Goal: Communication & Community: Answer question/provide support

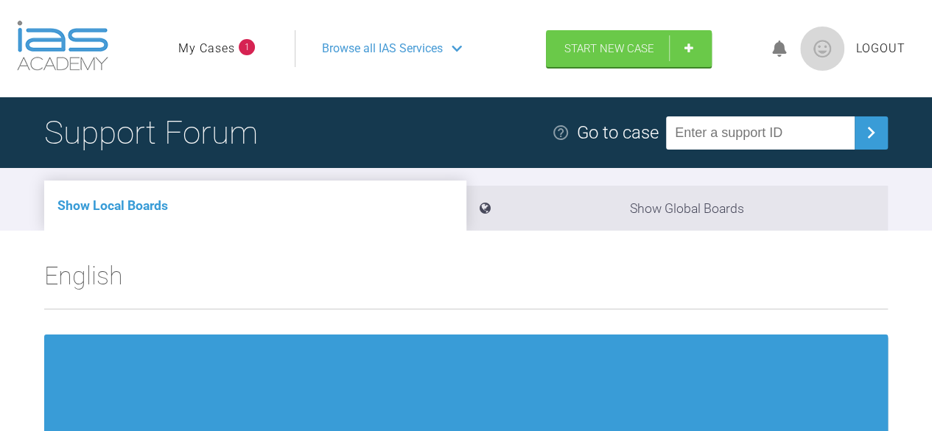
click at [206, 52] on link "My Cases" at bounding box center [206, 48] width 57 height 19
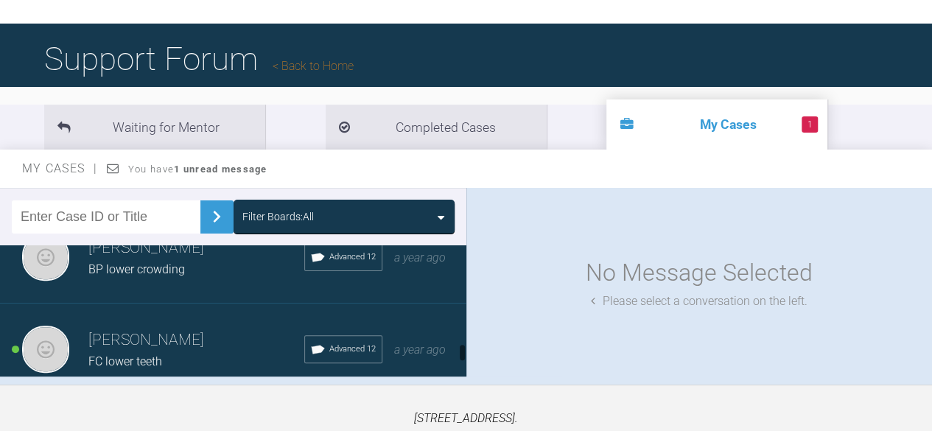
scroll to position [884, 0]
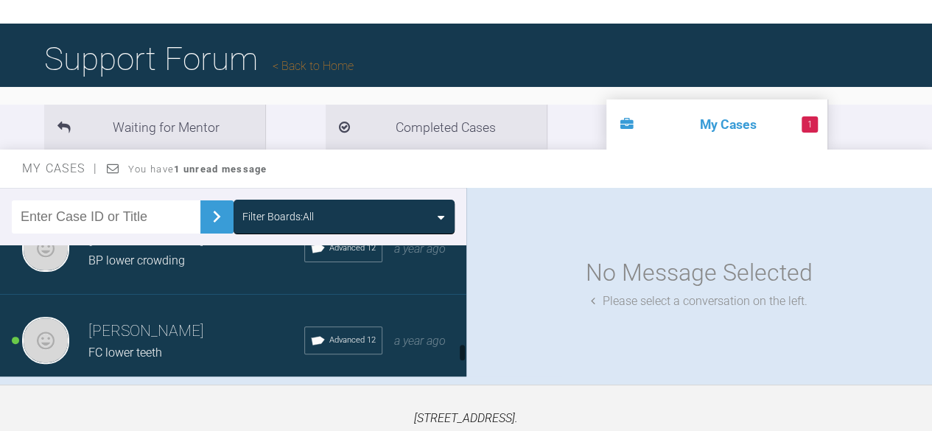
click at [209, 321] on h3 "[PERSON_NAME]" at bounding box center [196, 331] width 216 height 25
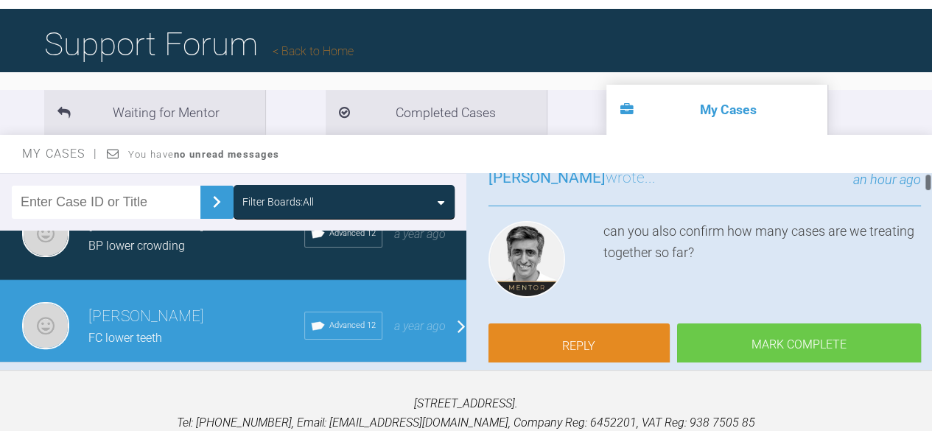
scroll to position [147, 0]
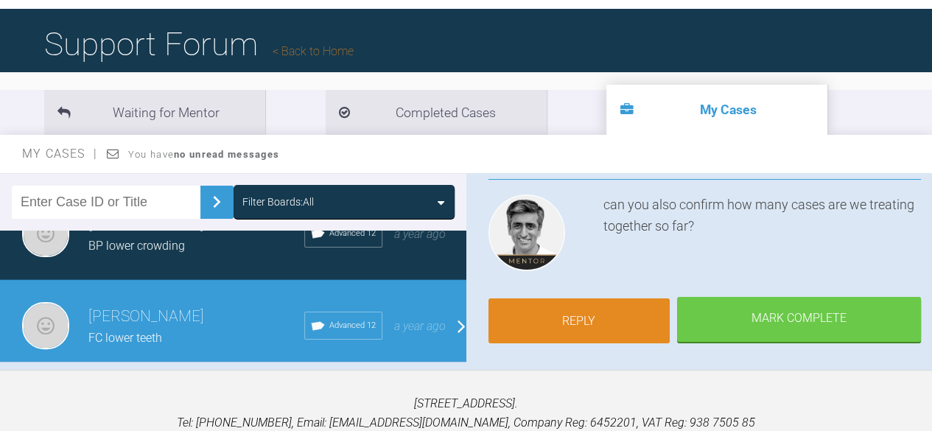
click at [597, 309] on link "Reply" at bounding box center [580, 321] width 182 height 46
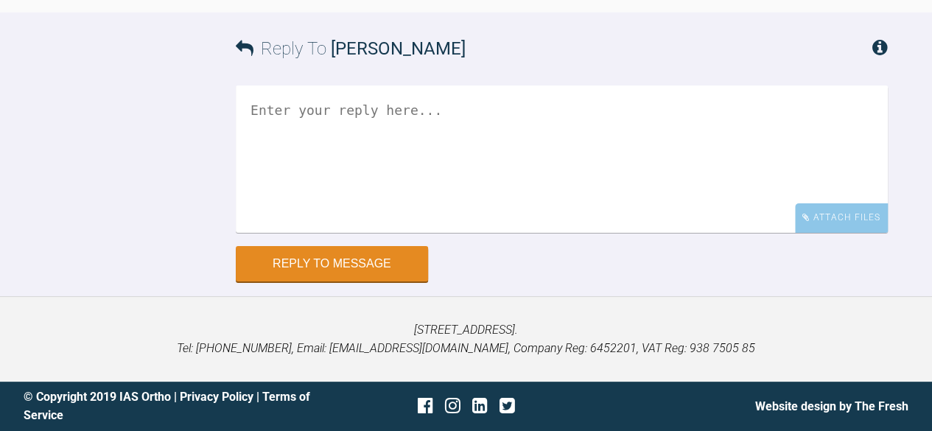
scroll to position [21065, 0]
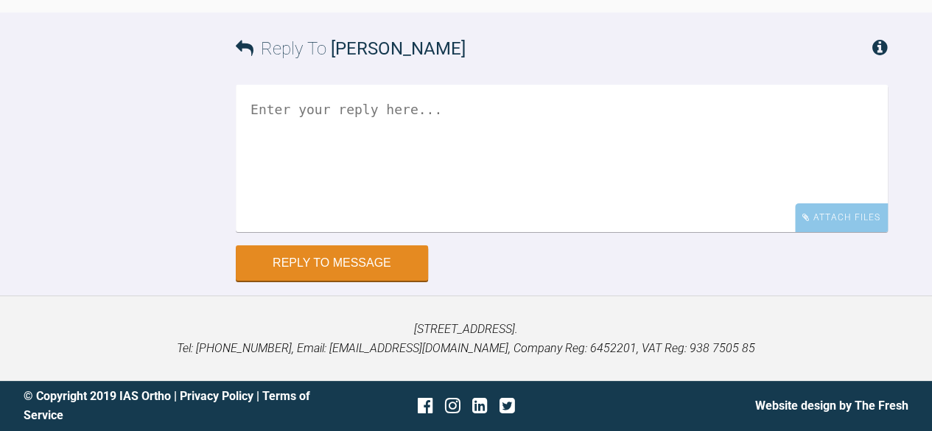
click at [290, 121] on textarea at bounding box center [562, 158] width 652 height 147
click at [536, 110] on textarea "Hi asif we have 5 in active treatment" at bounding box center [562, 158] width 652 height 147
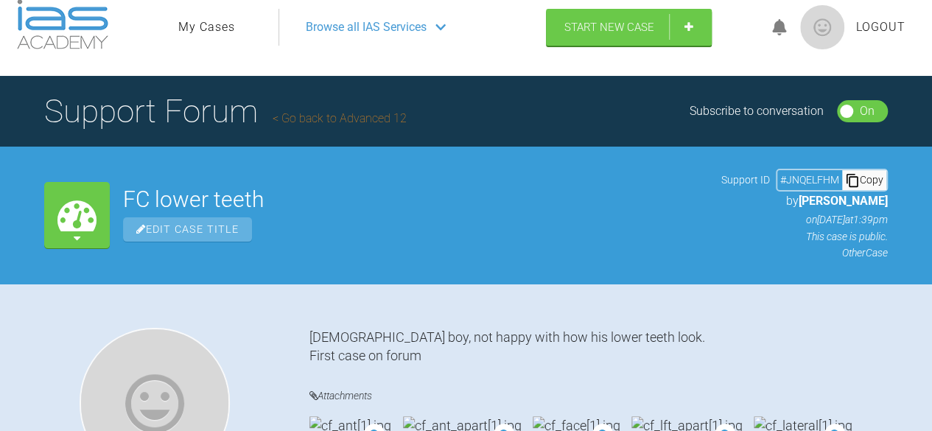
scroll to position [0, 0]
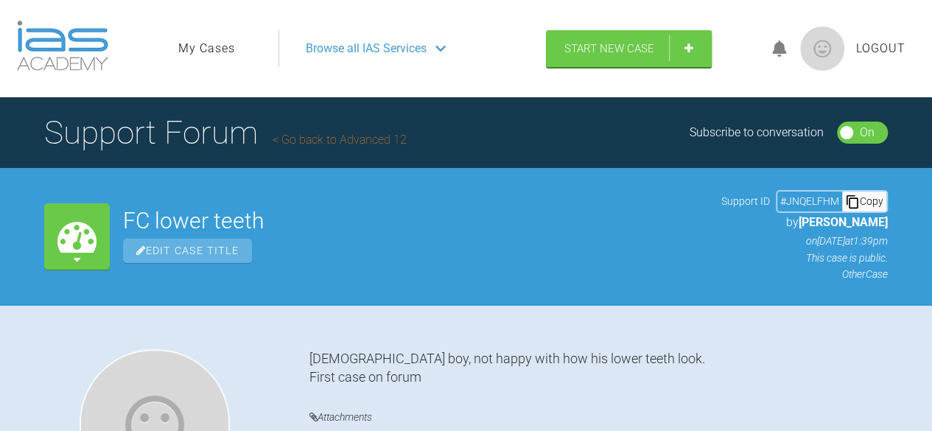
type textarea "Hi asif we have 5 in active treatment,"
click at [211, 45] on link "My Cases" at bounding box center [206, 48] width 57 height 19
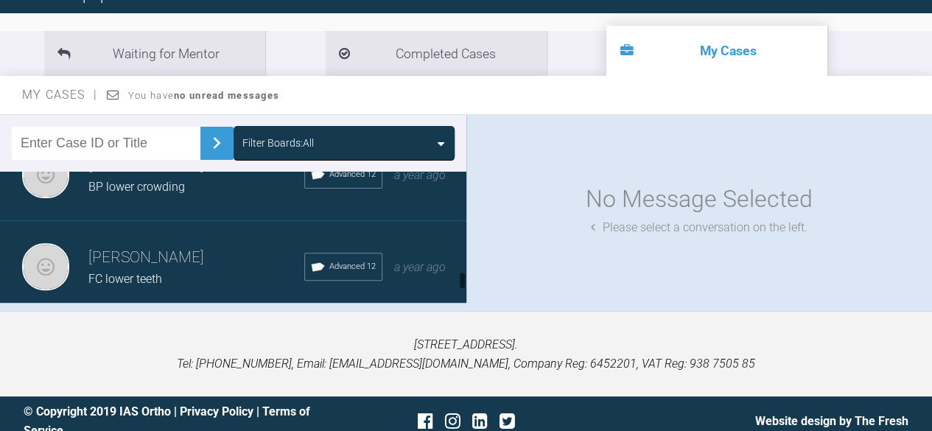
scroll to position [902, 0]
click at [241, 270] on div "FC lower teeth" at bounding box center [196, 279] width 216 height 19
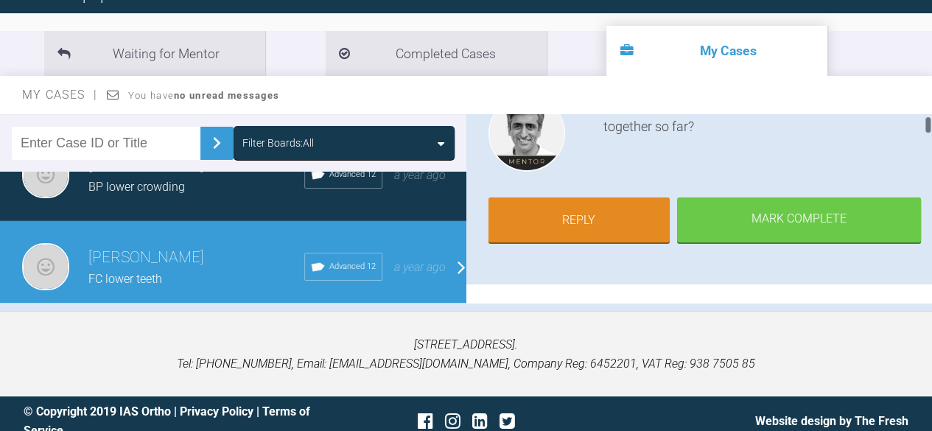
scroll to position [221, 0]
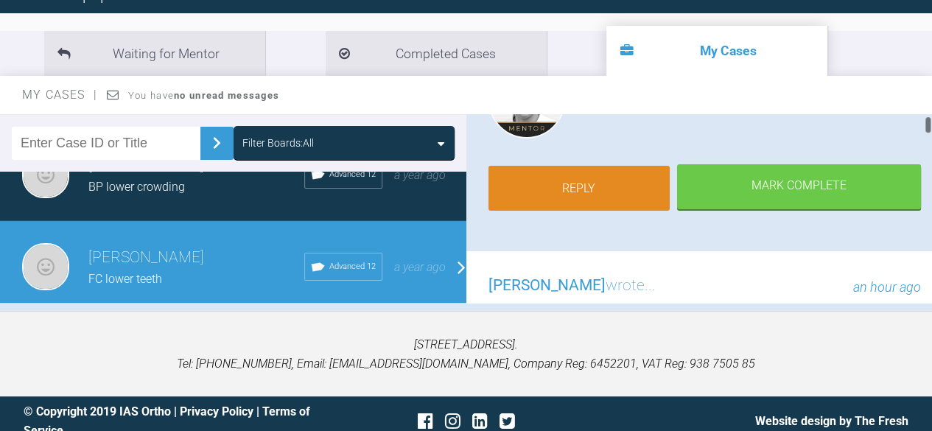
click at [571, 186] on link "Reply" at bounding box center [580, 189] width 182 height 46
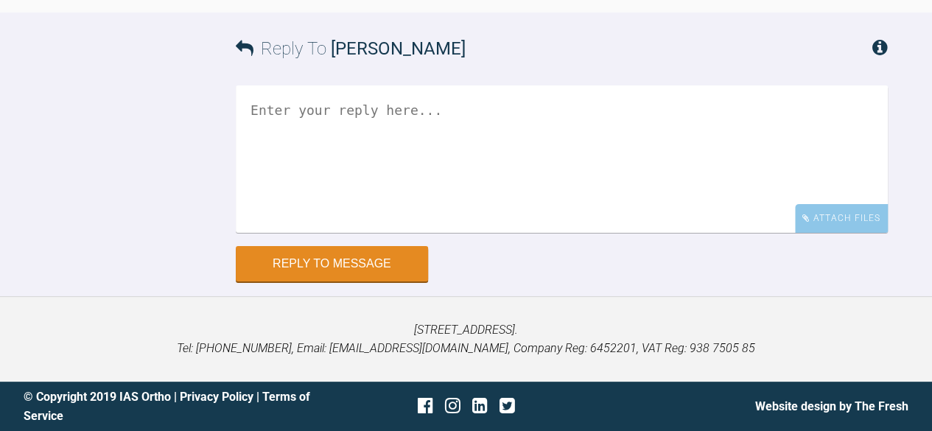
scroll to position [20991, 0]
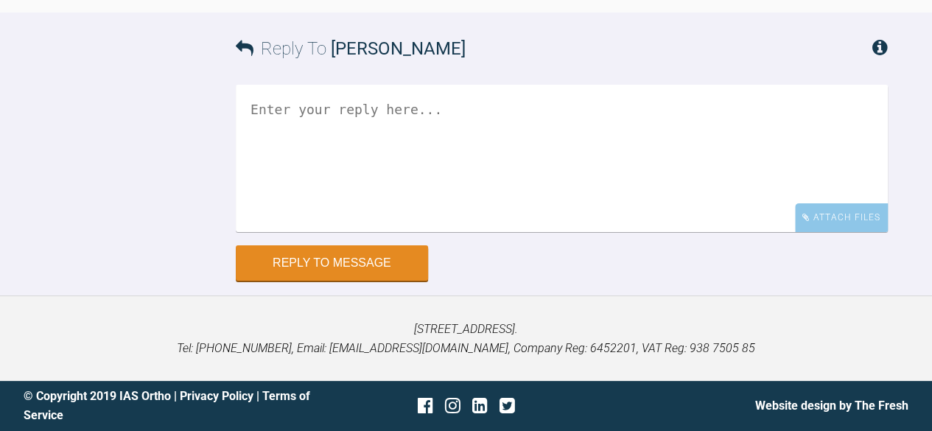
click at [376, 190] on textarea at bounding box center [562, 158] width 652 height 147
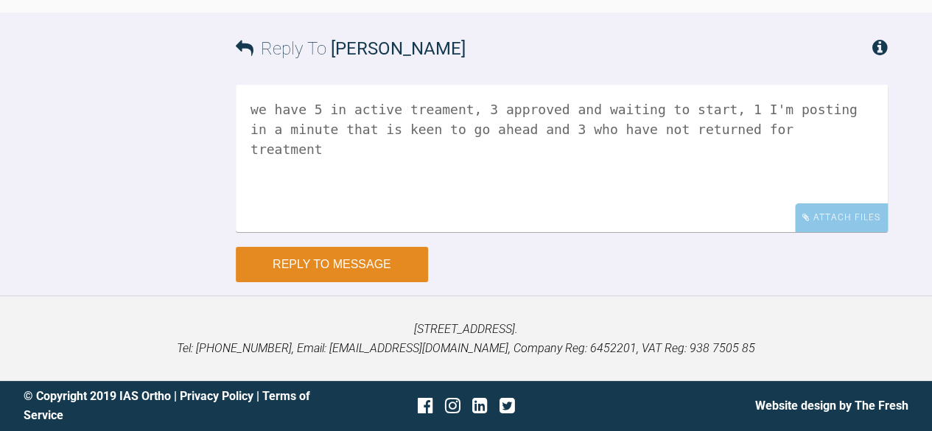
type textarea "we have 5 in active treament, 3 approved and waiting to start, 1 I'm posting in…"
click at [335, 282] on button "Reply to Message" at bounding box center [332, 264] width 192 height 35
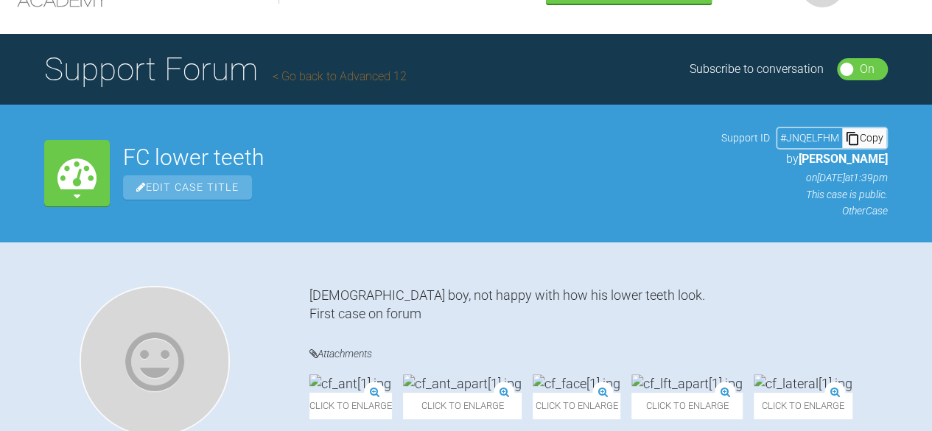
scroll to position [0, 0]
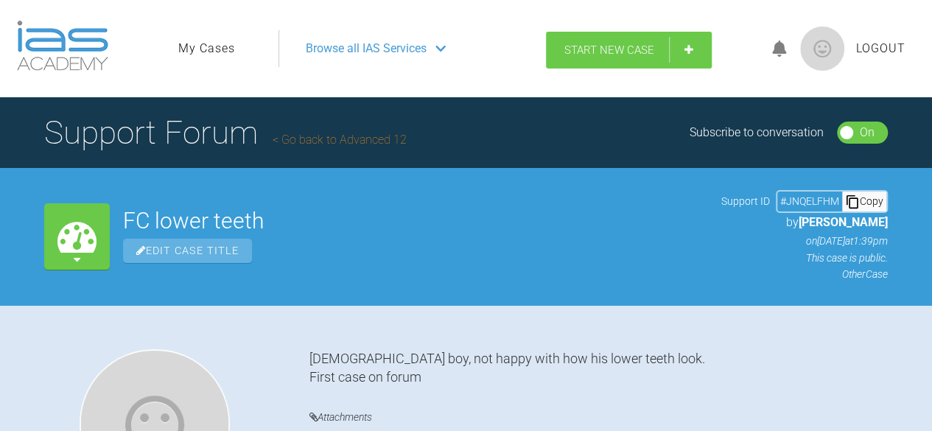
click at [641, 41] on link "Start New Case" at bounding box center [629, 50] width 166 height 37
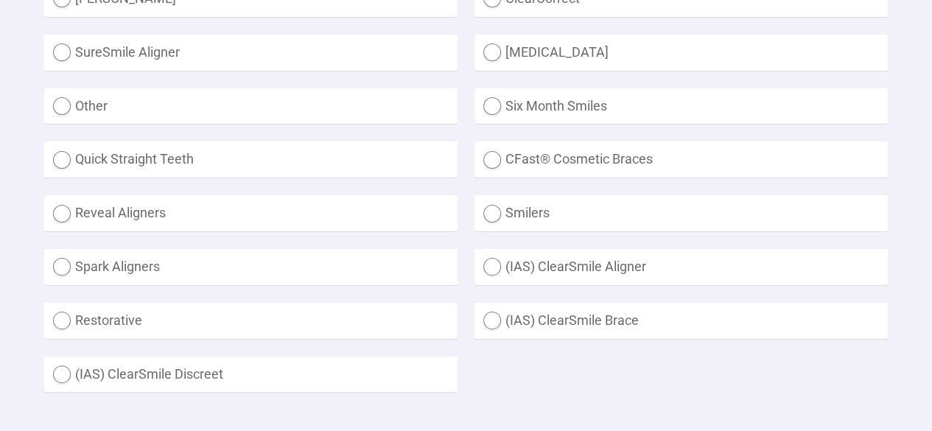
scroll to position [516, 0]
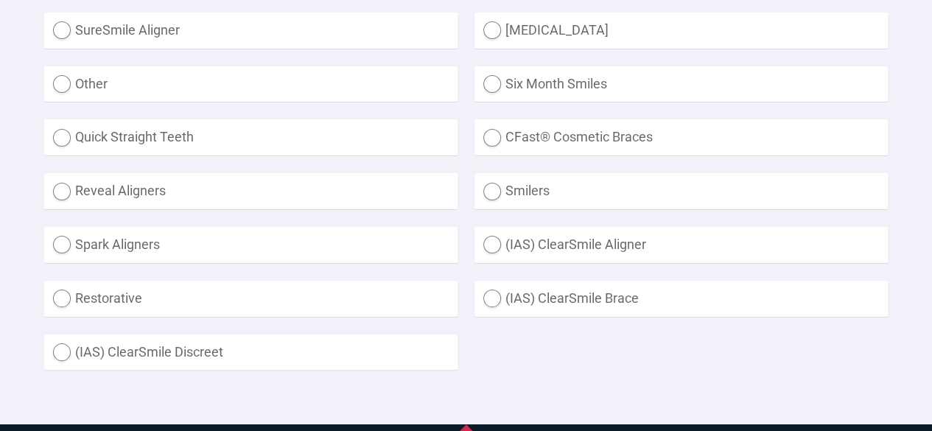
click at [68, 86] on label "Other" at bounding box center [250, 84] width 413 height 36
radio input "true"
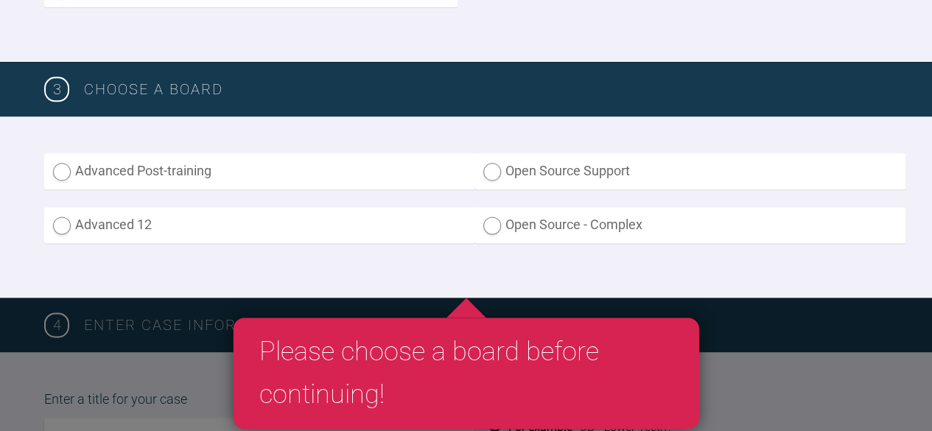
scroll to position [884, 0]
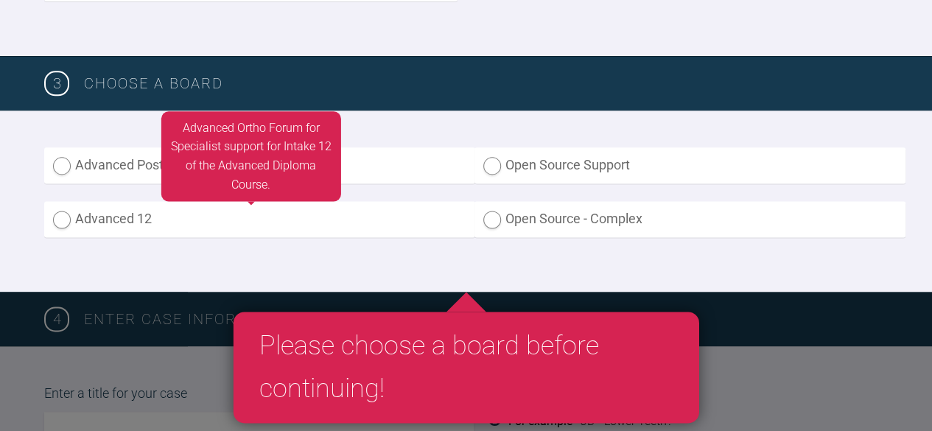
click at [60, 222] on label "Advanced 12" at bounding box center [259, 219] width 431 height 36
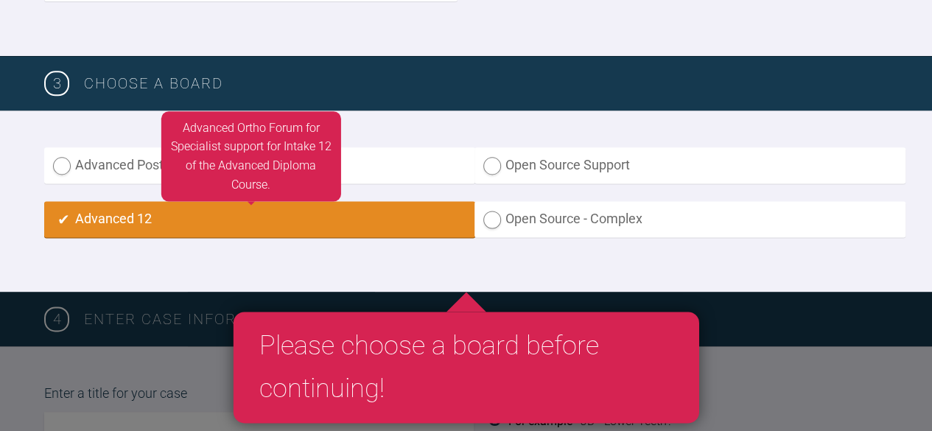
radio input "true"
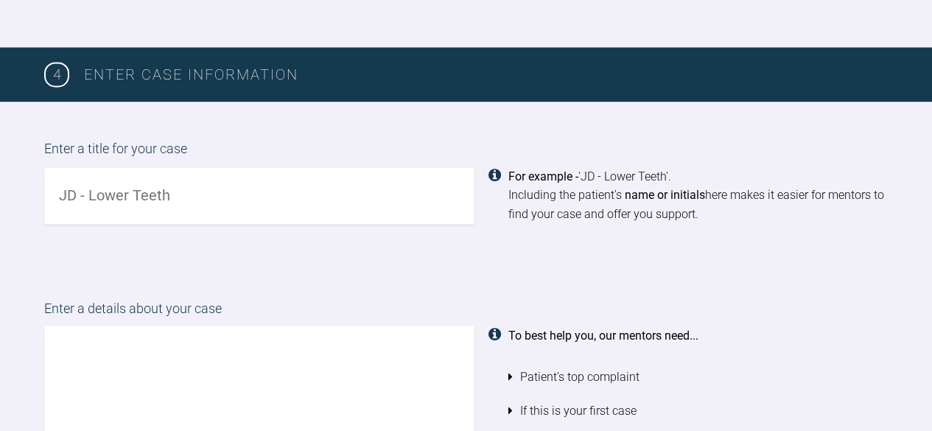
scroll to position [1161, 0]
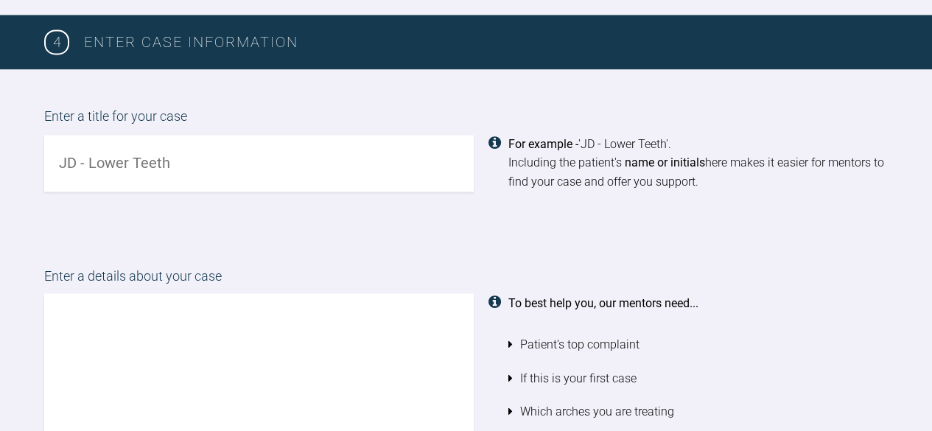
click at [63, 162] on input "text" at bounding box center [259, 163] width 430 height 57
type input "KP I want my top teeth to be straight"
click at [85, 307] on textarea at bounding box center [259, 377] width 430 height 168
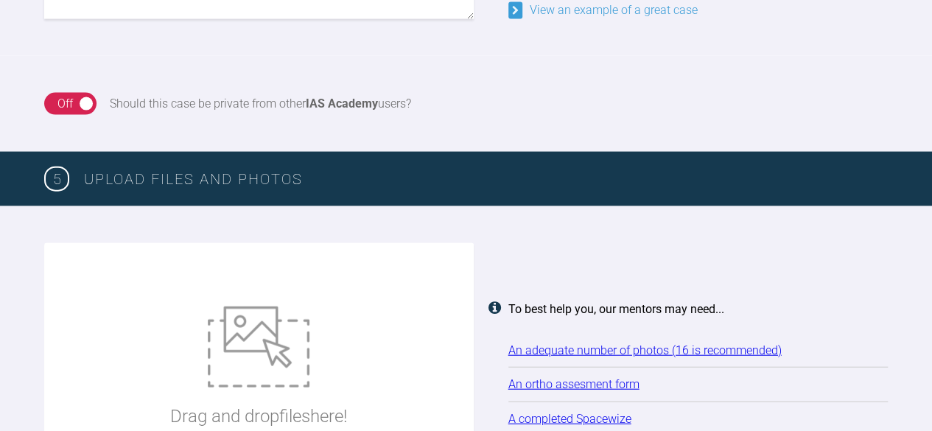
scroll to position [1677, 0]
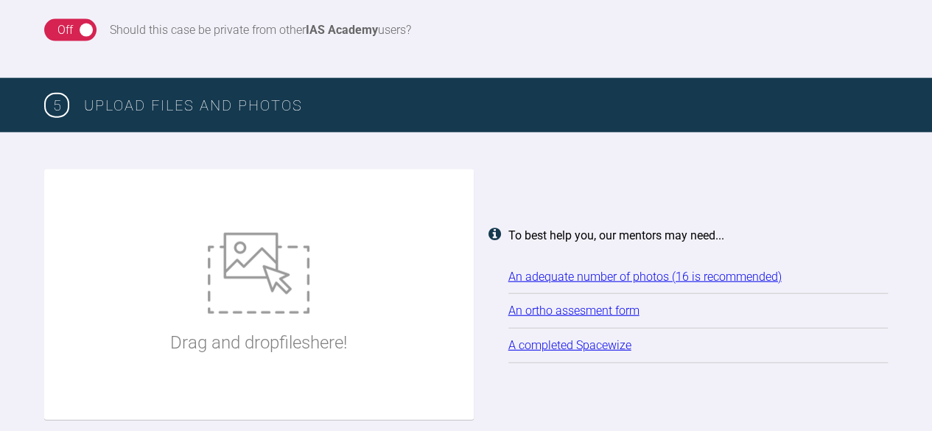
type textarea "Class I skeletal with Class I molars and canines LHS and mild Class II RHS. Pt …"
click at [314, 260] on div "Drag and drop files here!" at bounding box center [258, 294] width 177 height 221
type input "C:\fakepath\kp ant apart.jpg"
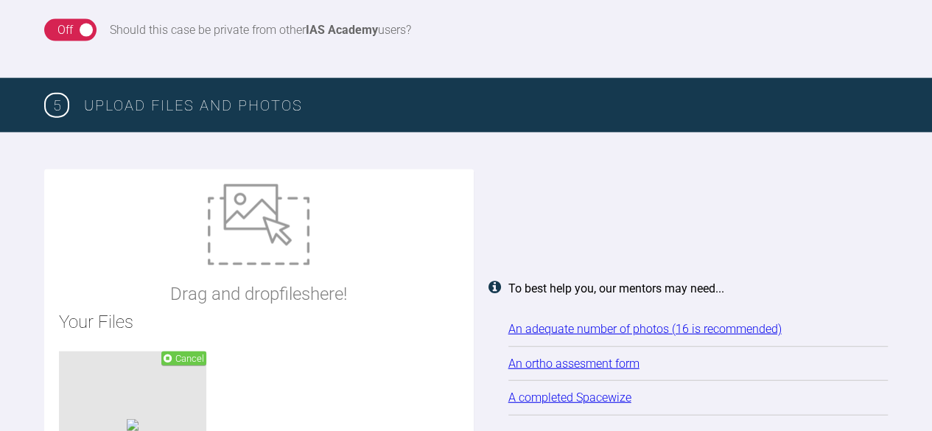
click at [307, 238] on img at bounding box center [259, 224] width 102 height 81
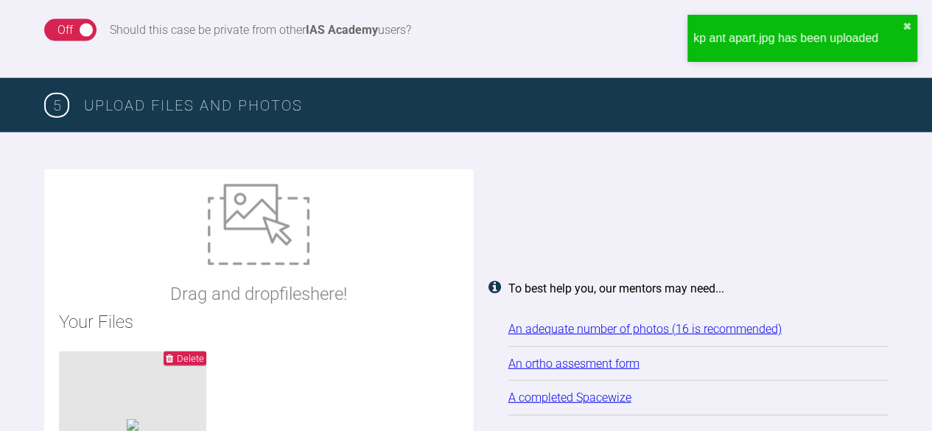
type input "C:\fakepath\kp ant.jpg"
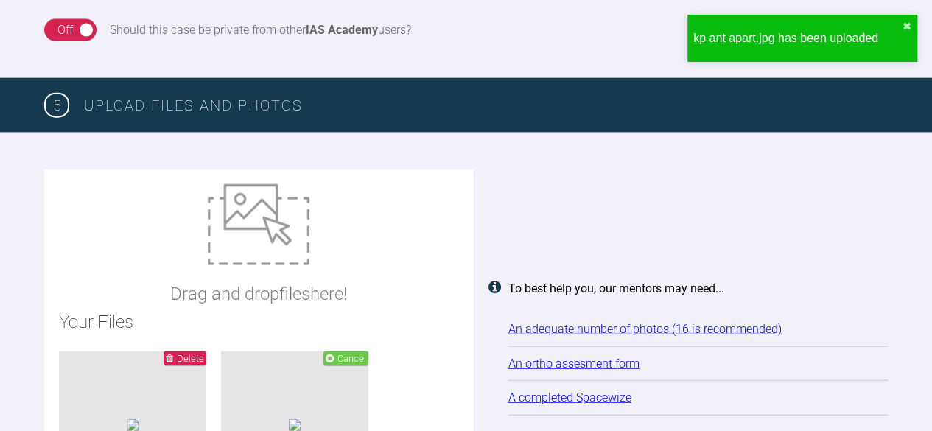
click at [303, 256] on img at bounding box center [259, 224] width 102 height 81
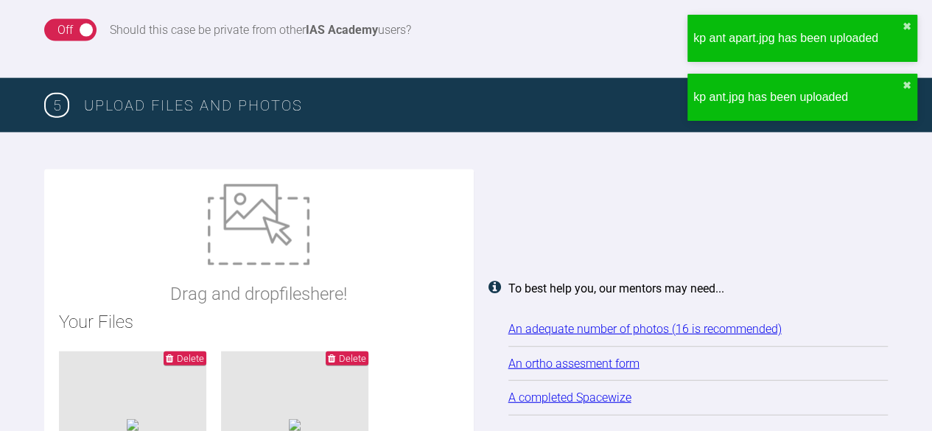
type input "C:\fakepath\kp assessment.doc"
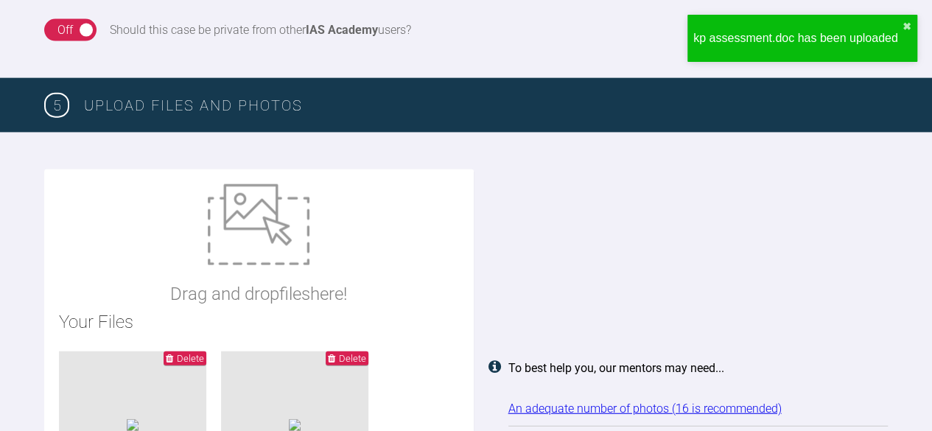
click at [261, 234] on img at bounding box center [259, 224] width 102 height 81
type input "C:\fakepath\kp face.jpg"
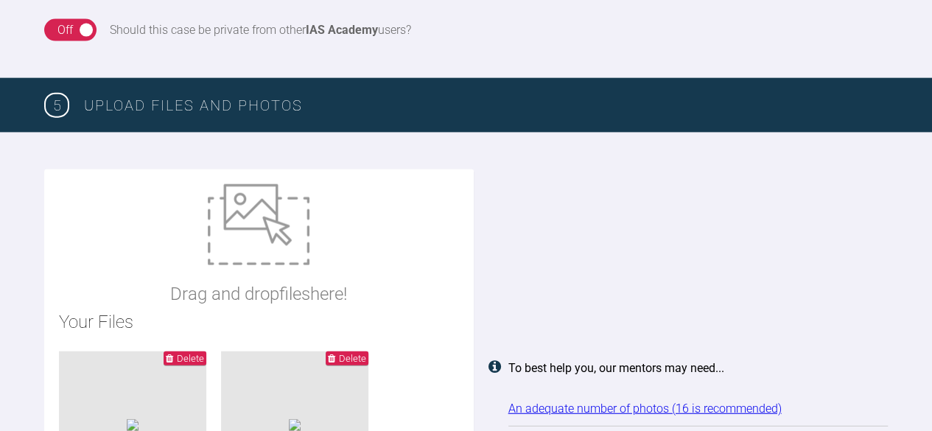
click at [312, 259] on div "Drag and drop files here!" at bounding box center [258, 246] width 177 height 124
type input "C:\fakepath\kp lat.jpg"
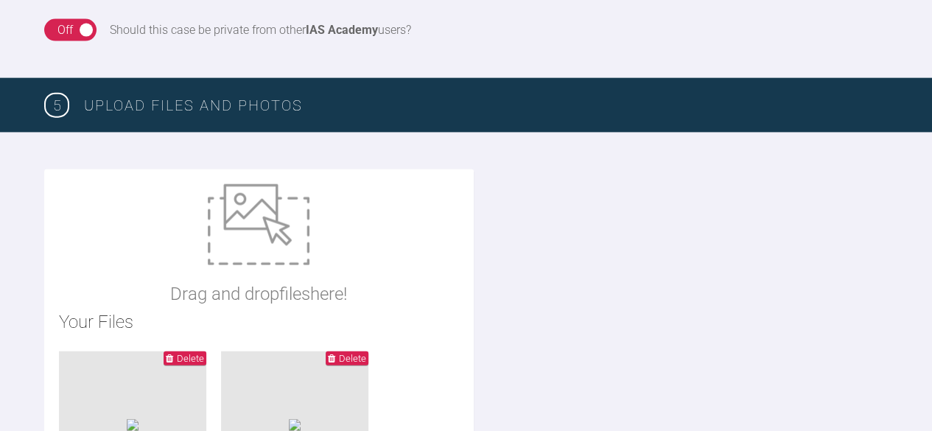
click at [268, 257] on img at bounding box center [259, 224] width 102 height 81
type input "C:\fakepath\kp left apart.jpg"
click at [283, 267] on div "Drag and drop files here!" at bounding box center [258, 246] width 177 height 124
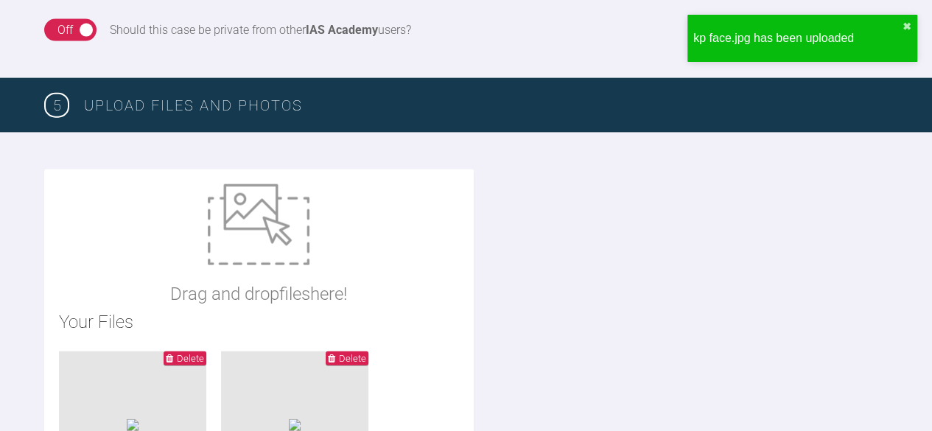
type input "C:\fakepath\kp left scan.jpeg"
click at [329, 265] on div "Drag and drop files here!" at bounding box center [258, 246] width 177 height 124
type input "C:\fakepath\kp left.jpg"
click at [319, 256] on div "Drag and drop files here!" at bounding box center [258, 246] width 177 height 124
type input "C:\fakepath\kp lower 1.jpeg"
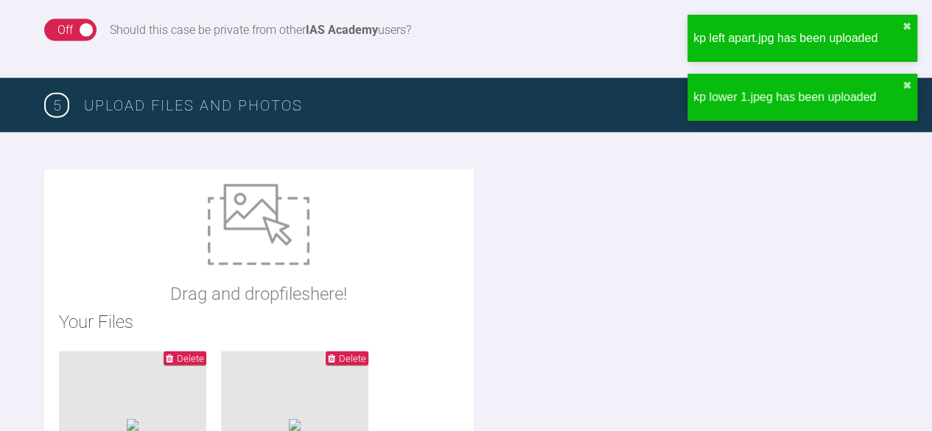
click at [246, 253] on img at bounding box center [259, 224] width 102 height 81
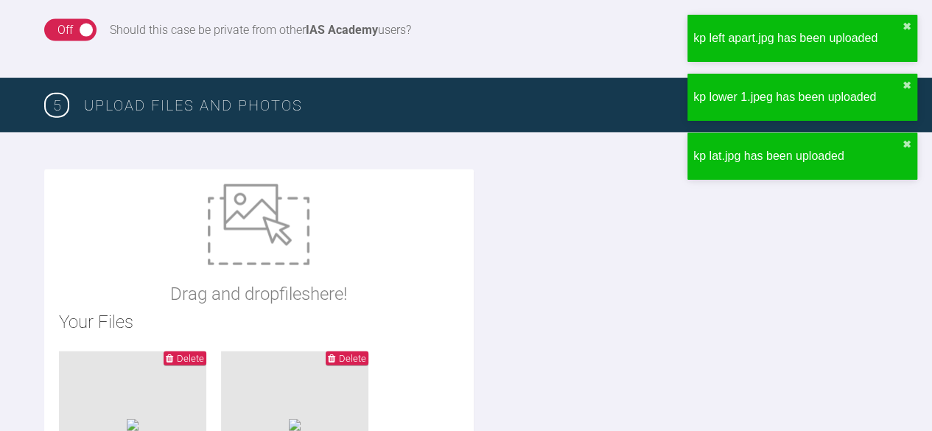
type input "C:\fakepath\kp lower.jpeg"
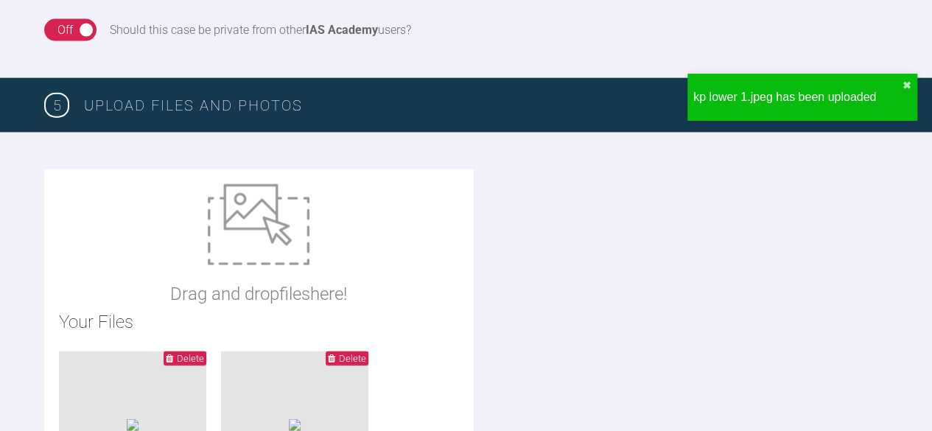
click at [268, 256] on img at bounding box center [259, 224] width 102 height 81
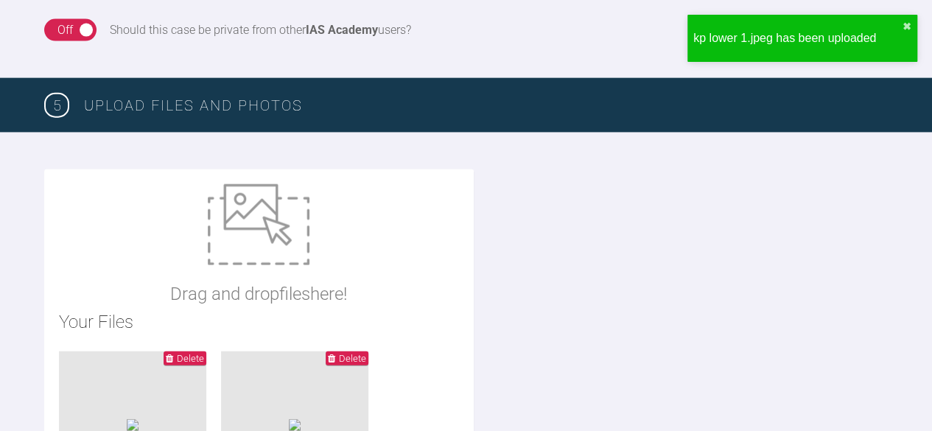
type input "C:\fakepath\kp profile.jpg"
click at [271, 270] on div "Drag and drop files here!" at bounding box center [258, 246] width 177 height 124
type input "C:\fakepath\kp rht apart.jpg"
click at [220, 255] on img at bounding box center [259, 224] width 102 height 81
type input "C:\fakepath\kp rht scan.jpeg"
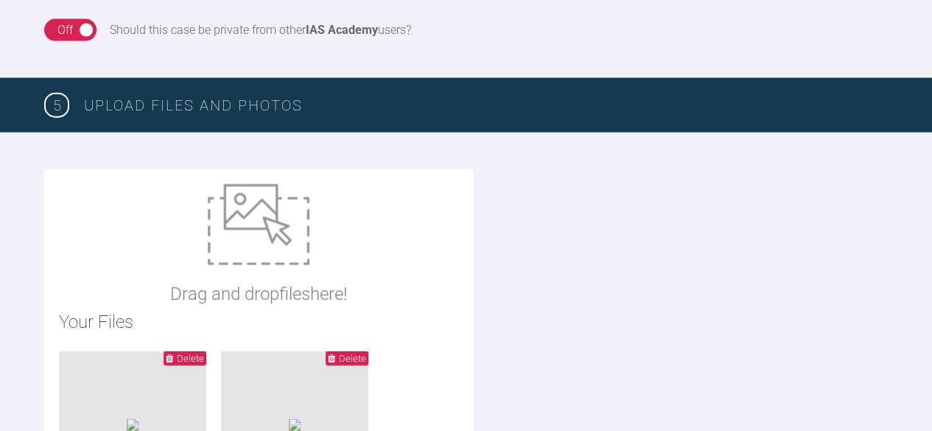
click at [268, 262] on img at bounding box center [259, 224] width 102 height 81
type input "C:\fakepath\kp rht.jpg"
click at [221, 262] on img at bounding box center [259, 224] width 102 height 81
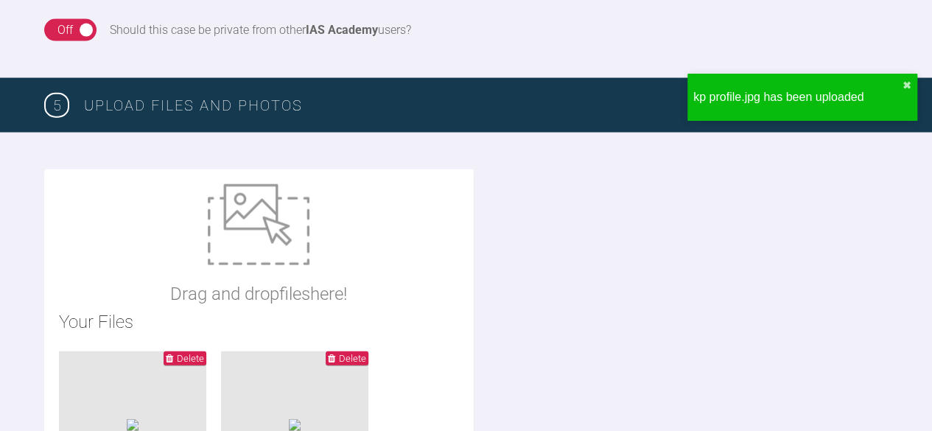
type input "C:\fakepath\kp smile.jpg"
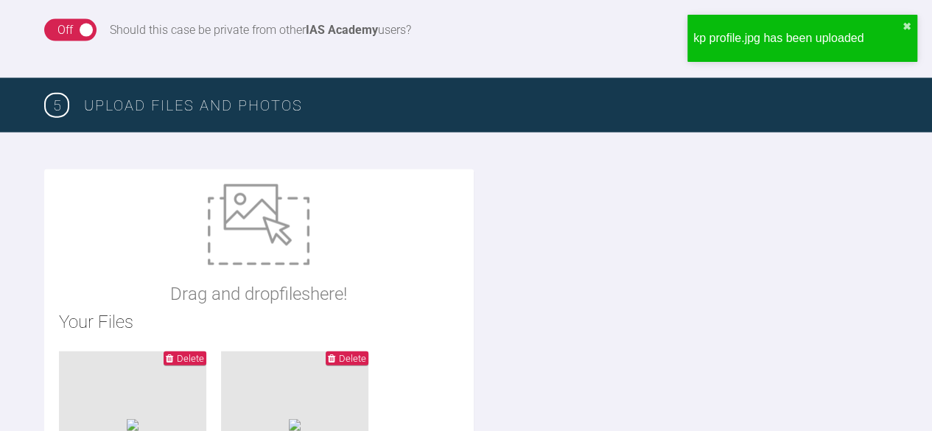
click at [312, 259] on div "Drag and drop files here!" at bounding box center [258, 246] width 177 height 124
type input "C:\fakepath\kp upper scan.jpeg"
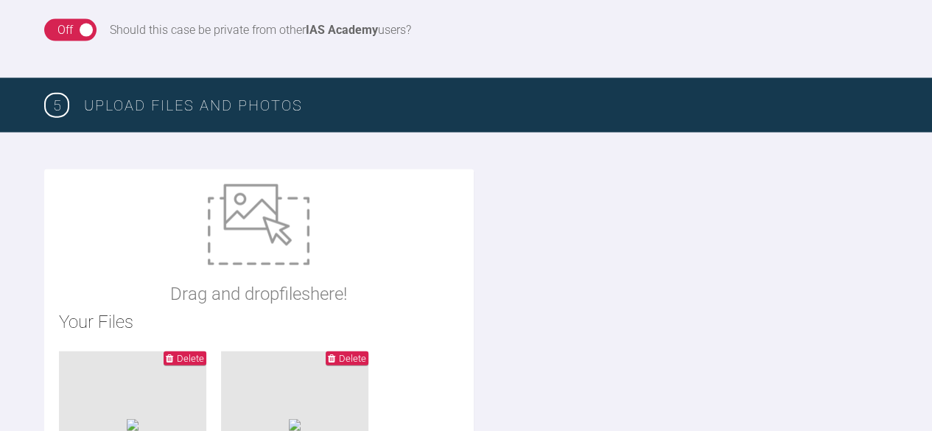
click at [266, 284] on p "Drag and drop files here!" at bounding box center [258, 294] width 177 height 28
type input "C:\fakepath\kp upper.jpg"
click at [260, 282] on p "Drag and drop files here!" at bounding box center [258, 294] width 177 height 28
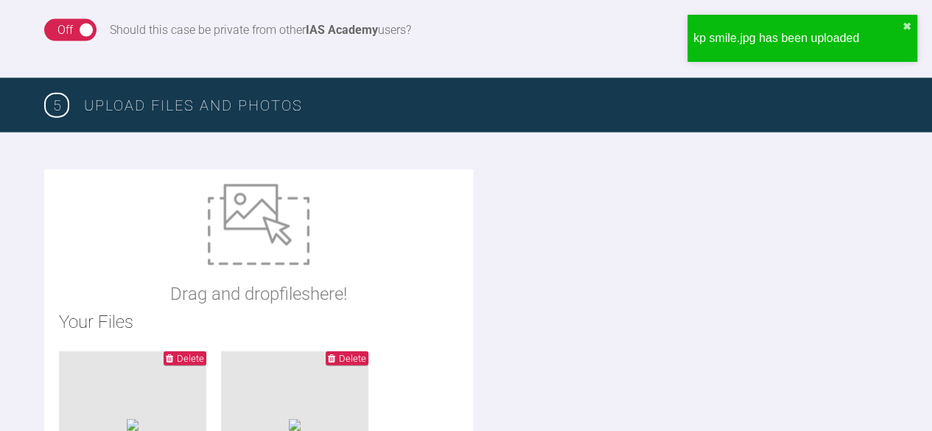
type input "C:\fakepath\kp upper1.jpg"
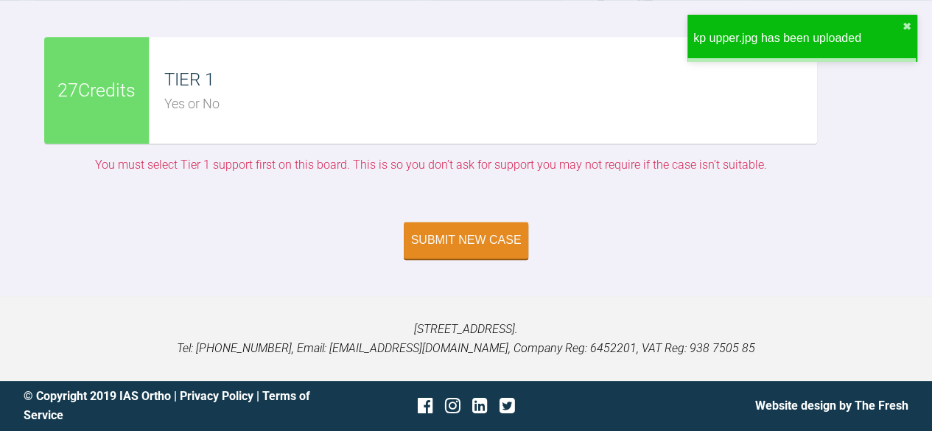
scroll to position [4538, 0]
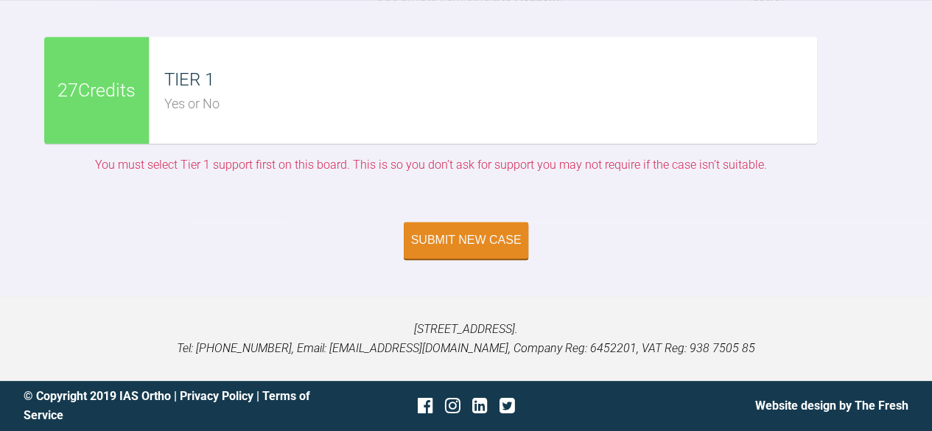
click at [183, 105] on div "Yes or No" at bounding box center [490, 104] width 653 height 21
click at [211, 107] on div "Yes or No" at bounding box center [490, 104] width 653 height 21
click at [69, 92] on span "27 Credits" at bounding box center [96, 90] width 78 height 18
click at [457, 235] on div "Submit New Case" at bounding box center [466, 241] width 111 height 13
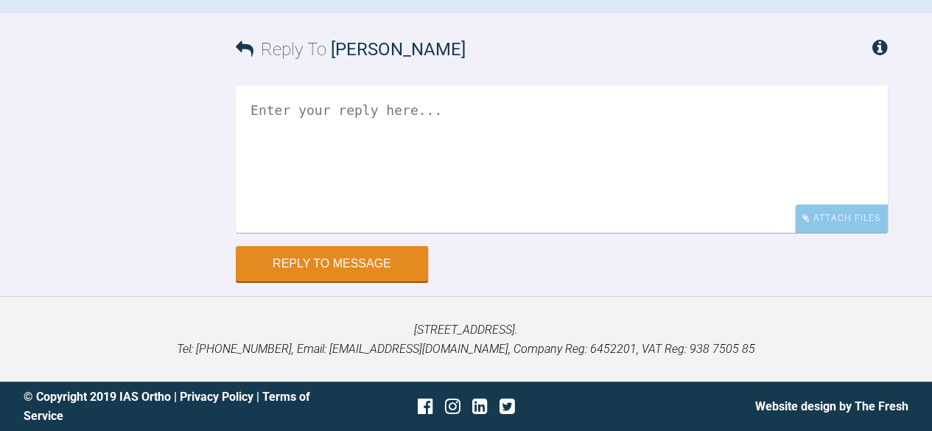
scroll to position [1733, 0]
click at [340, 183] on textarea at bounding box center [562, 158] width 652 height 147
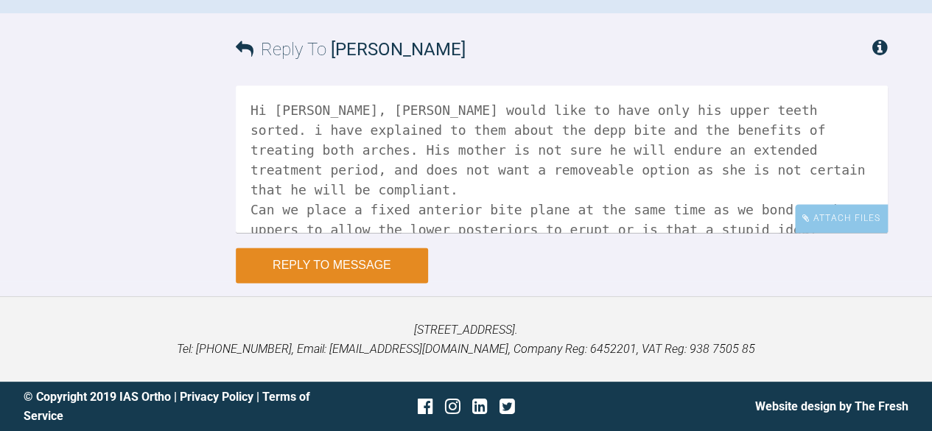
type textarea "Hi Asif, Kaiya would like to have only his upper teeth sorted. i have explained…"
click at [315, 283] on button "Reply to Message" at bounding box center [332, 265] width 192 height 35
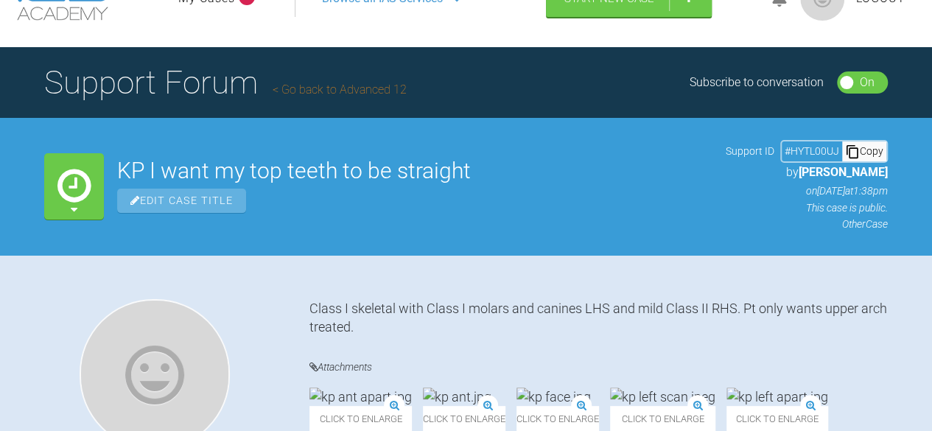
scroll to position [0, 0]
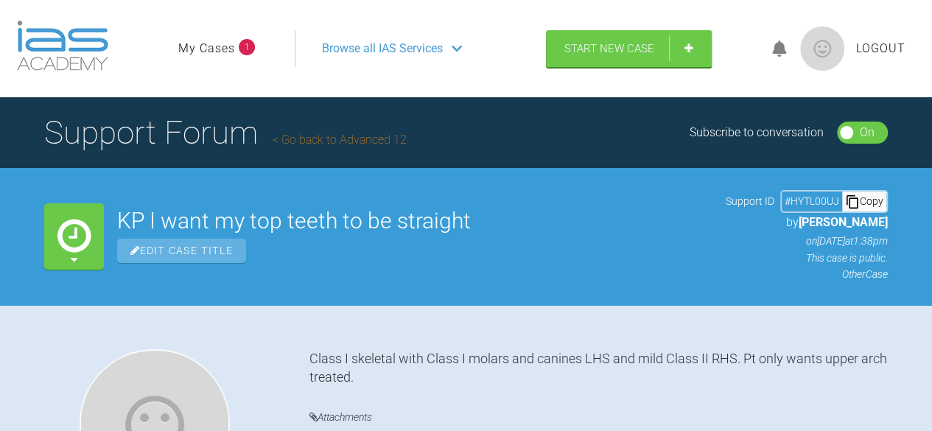
click at [206, 46] on link "My Cases" at bounding box center [206, 48] width 57 height 19
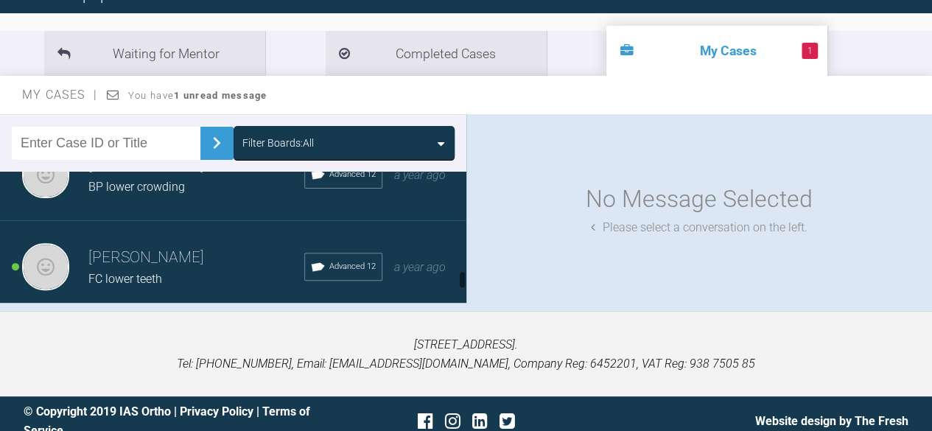
scroll to position [902, 0]
click at [225, 245] on h3 "[PERSON_NAME]" at bounding box center [196, 257] width 216 height 25
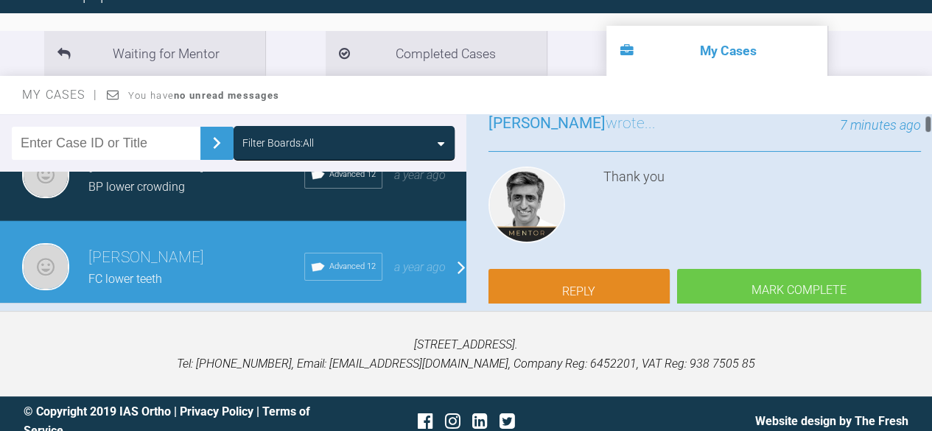
scroll to position [147, 0]
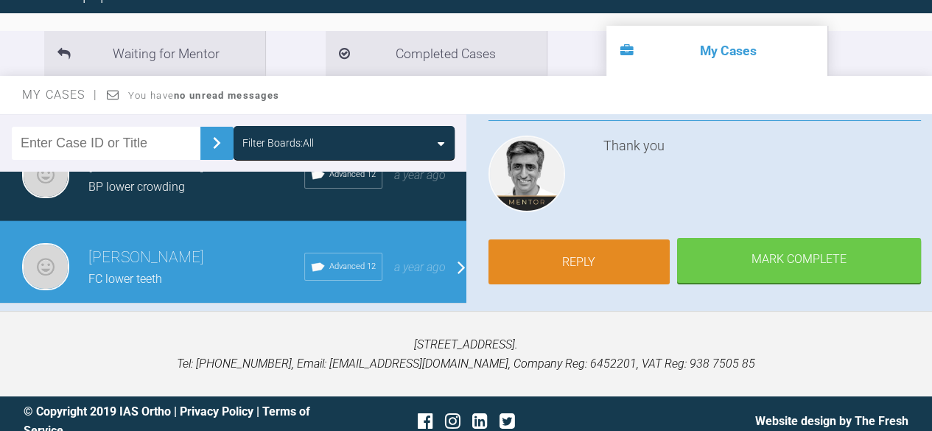
click at [595, 248] on link "Reply" at bounding box center [580, 262] width 182 height 46
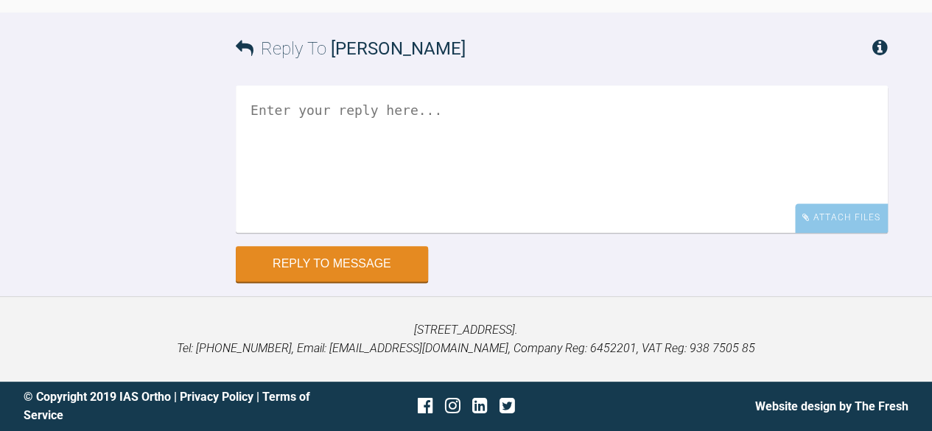
scroll to position [22084, 0]
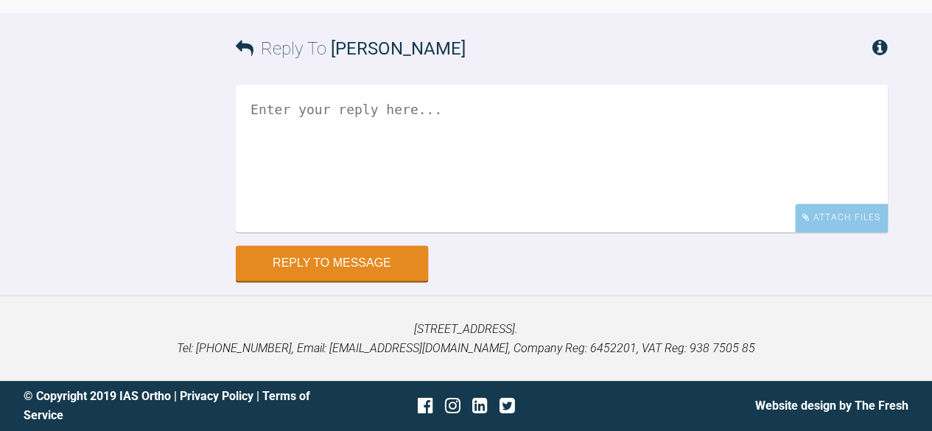
click at [371, 150] on textarea at bounding box center [562, 158] width 652 height 147
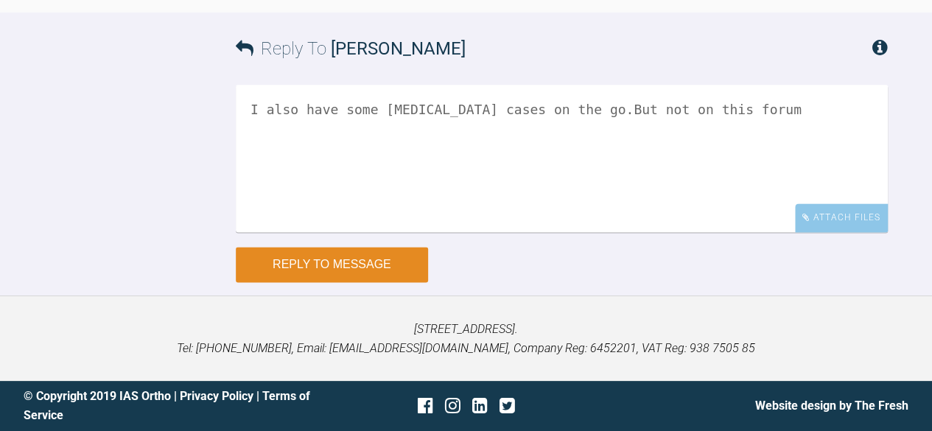
type textarea "I also have some invisalign cases on the go.But not on this forum"
click at [335, 270] on button "Reply to Message" at bounding box center [332, 264] width 192 height 35
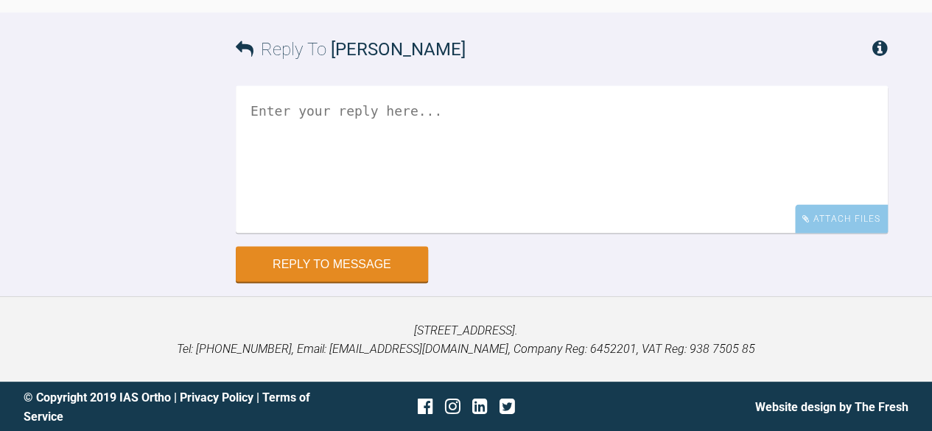
scroll to position [20484, 0]
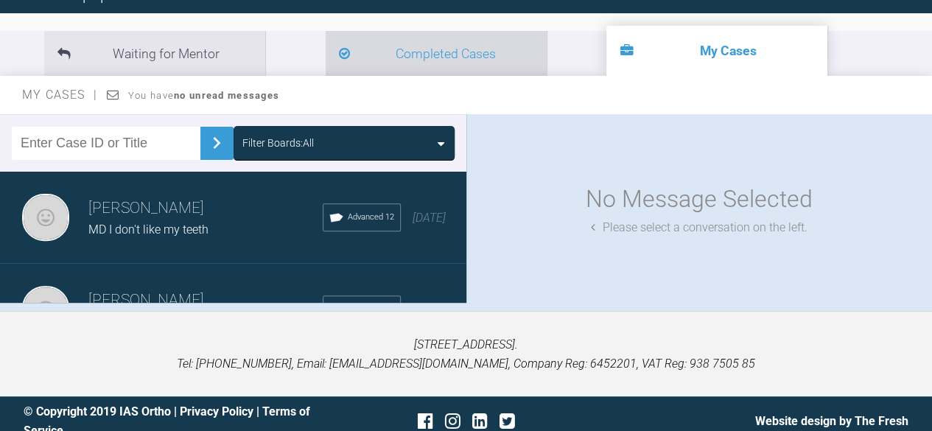
click at [360, 43] on li "Completed Cases" at bounding box center [436, 53] width 221 height 45
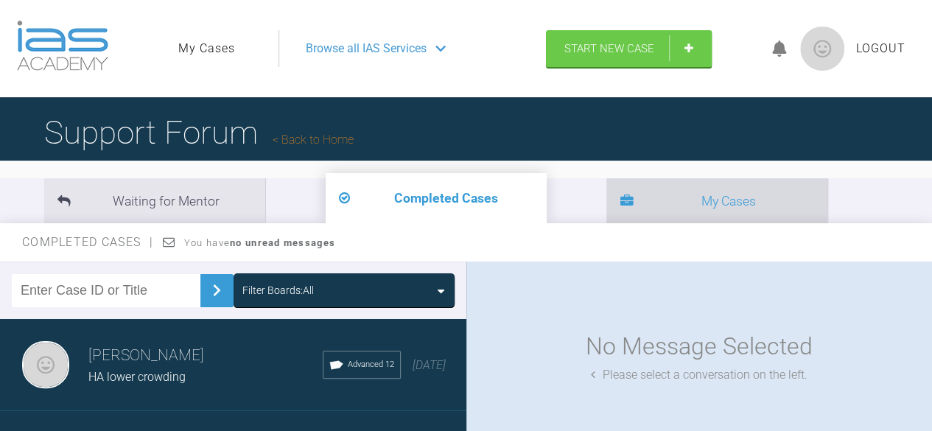
click at [606, 197] on li "My Cases" at bounding box center [716, 200] width 221 height 45
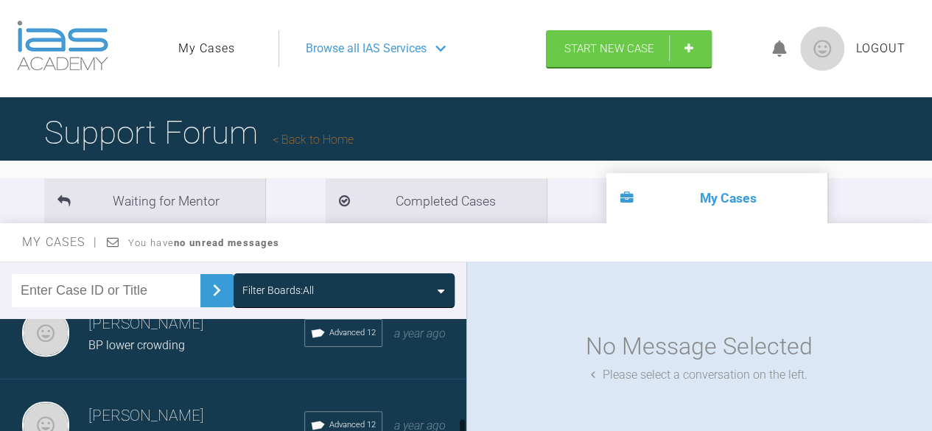
scroll to position [902, 0]
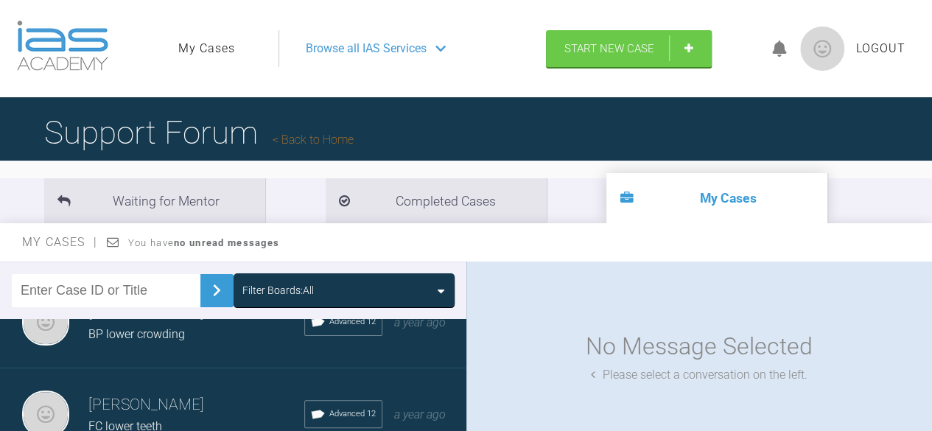
click at [169, 393] on h3 "[PERSON_NAME]" at bounding box center [196, 405] width 216 height 25
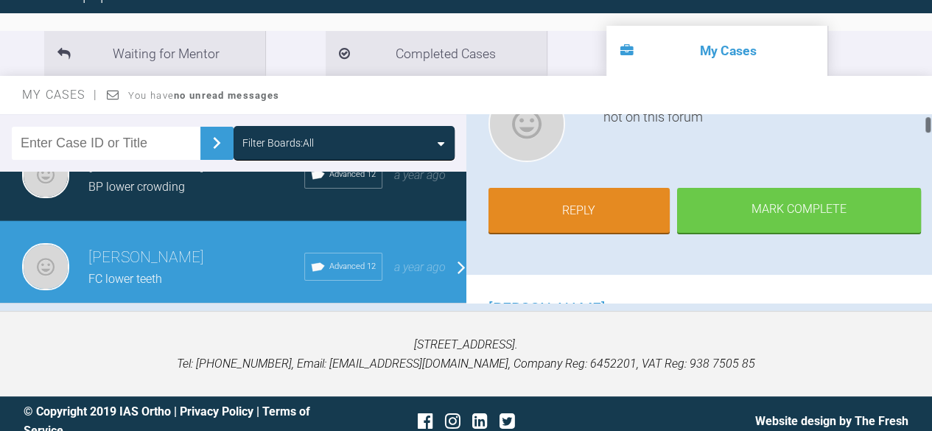
scroll to position [221, 0]
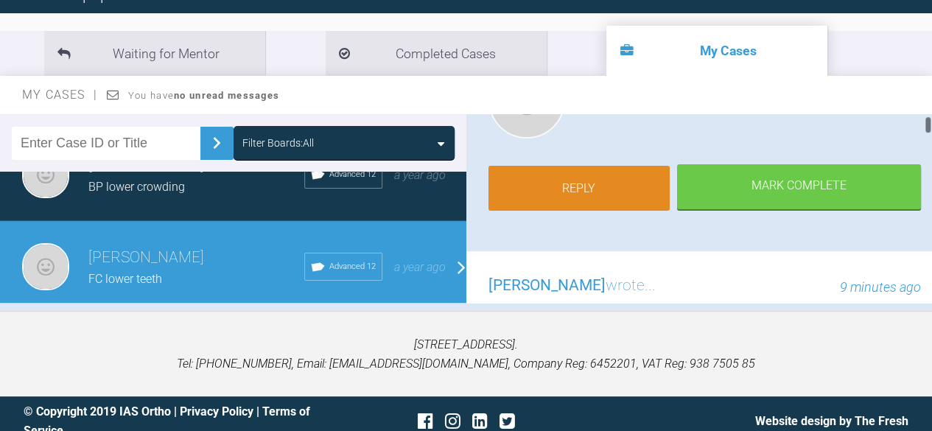
click at [552, 192] on link "Reply" at bounding box center [580, 189] width 182 height 46
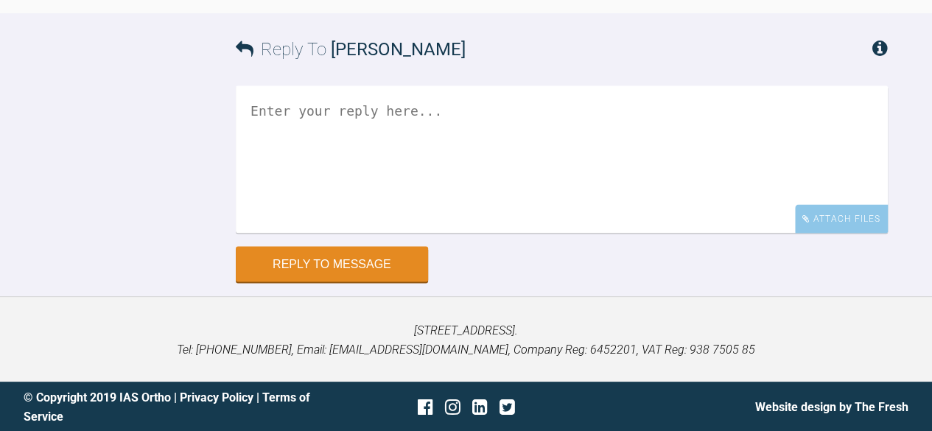
scroll to position [22593, 0]
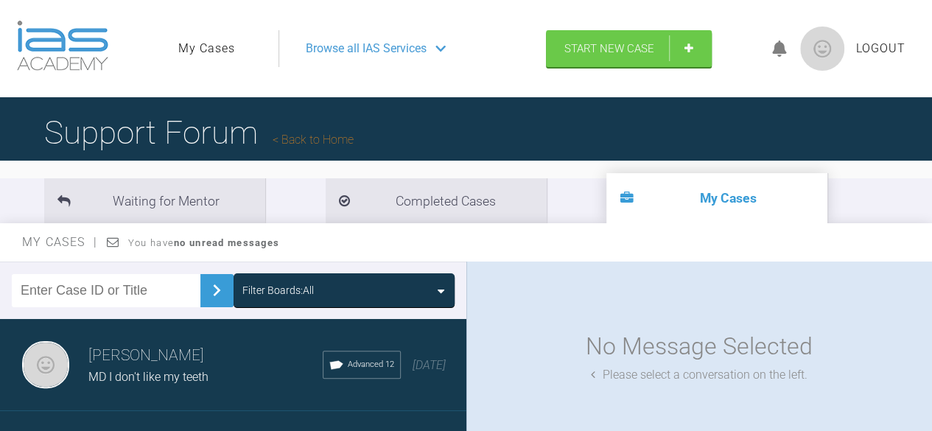
click at [329, 141] on link "Back to Home" at bounding box center [313, 140] width 81 height 14
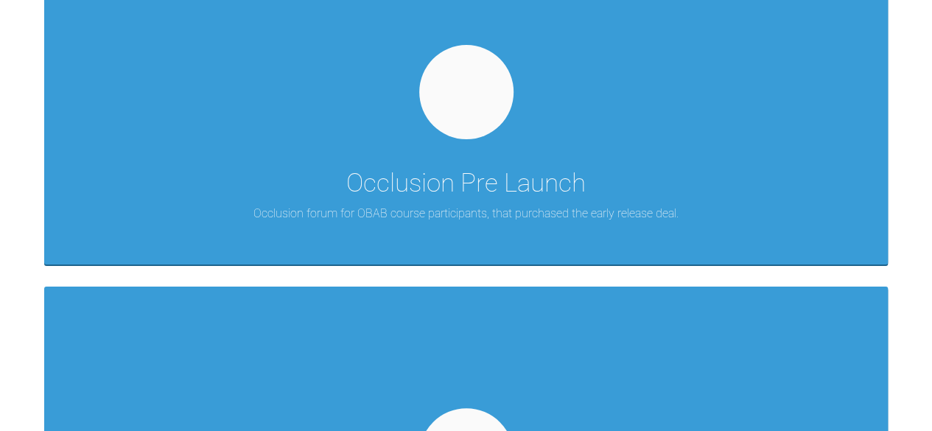
scroll to position [2432, 0]
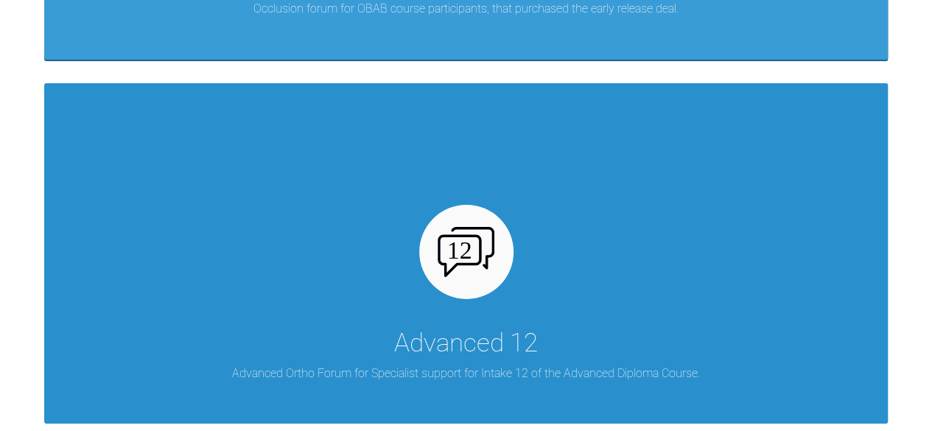
click at [296, 259] on div "Advanced 12 Advanced Ortho Forum for Specialist support for Intake 12 of the Ad…" at bounding box center [466, 253] width 844 height 341
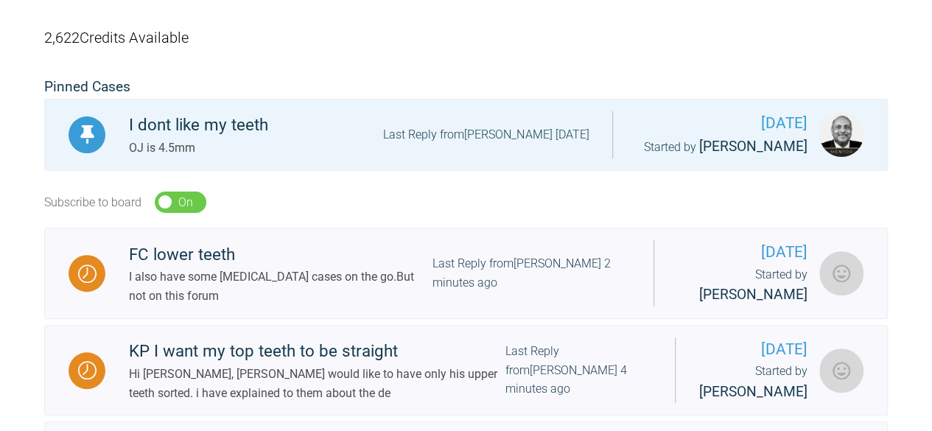
scroll to position [295, 0]
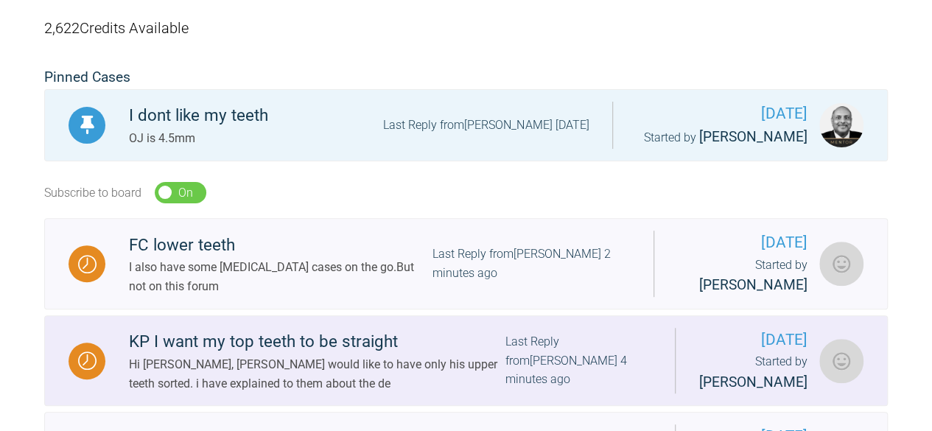
click at [252, 352] on div "KP I want my top teeth to be straight" at bounding box center [317, 342] width 377 height 27
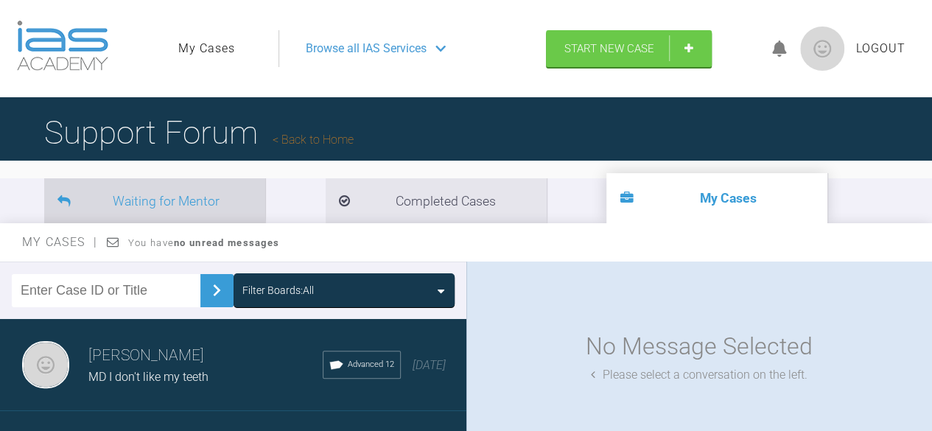
click at [162, 195] on li "Waiting for Mentor" at bounding box center [154, 200] width 221 height 45
